Goal: Navigation & Orientation: Find specific page/section

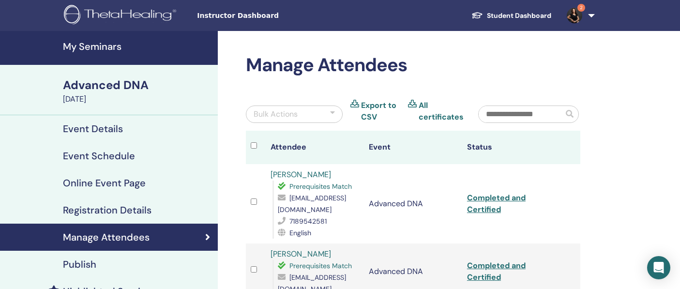
click at [572, 13] on img at bounding box center [574, 15] width 15 height 15
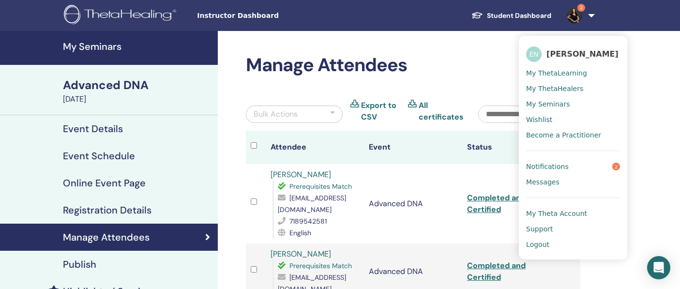
click at [563, 166] on span "Notifications" at bounding box center [547, 166] width 43 height 9
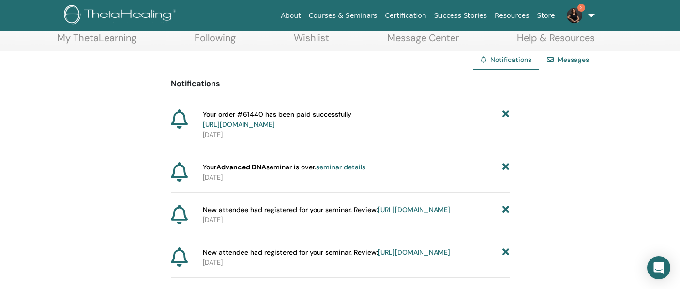
scroll to position [62, 0]
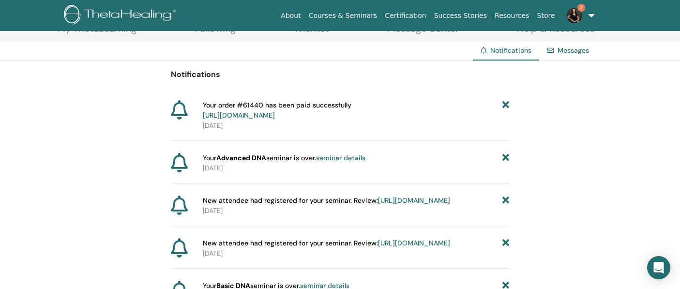
click at [350, 155] on link "seminar details" at bounding box center [340, 157] width 49 height 9
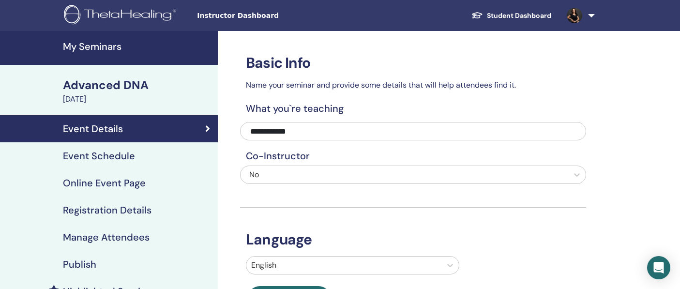
click at [138, 13] on img at bounding box center [122, 16] width 116 height 22
